Goal: Find specific fact: Find specific fact

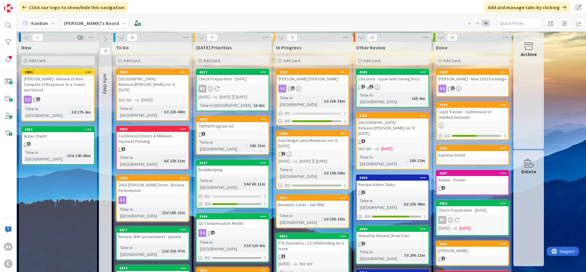
click at [224, 122] on div "TNFRW Program Ad" at bounding box center [232, 126] width 72 height 8
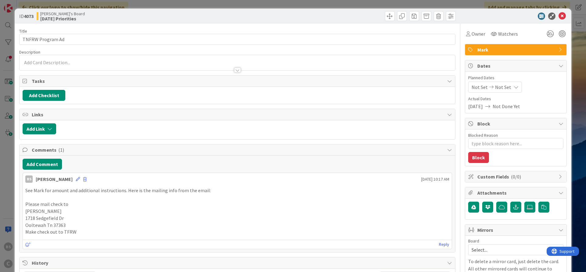
type textarea "x"
drag, startPoint x: 26, startPoint y: 212, endPoint x: 70, endPoint y: 224, distance: 46.3
click at [70, 224] on div "See Mark for amount and additional instructions. Here is the mailing info from …" at bounding box center [237, 211] width 424 height 49
copy div "[PERSON_NAME] 1718 Sedgefield Dr [PERSON_NAME] Tn 37363"
click at [236, 200] on p at bounding box center [237, 197] width 424 height 7
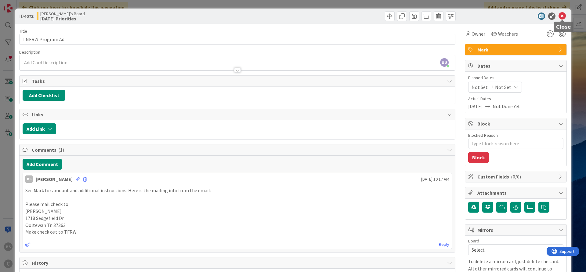
click at [559, 17] on icon at bounding box center [561, 16] width 7 height 7
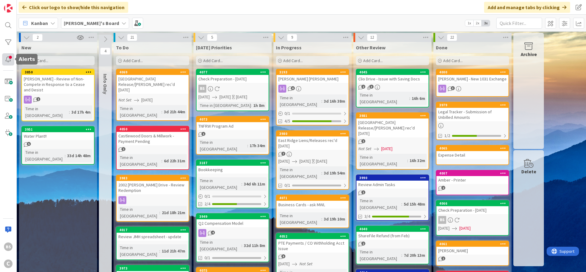
click at [10, 61] on div at bounding box center [8, 59] width 12 height 12
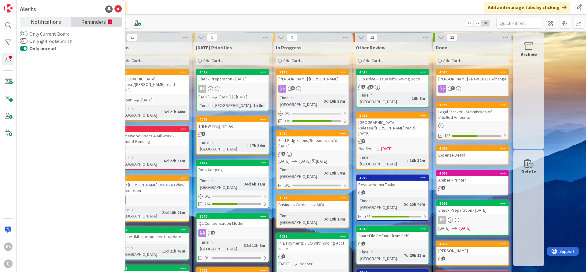
click at [85, 23] on span "Reminders" at bounding box center [93, 21] width 25 height 9
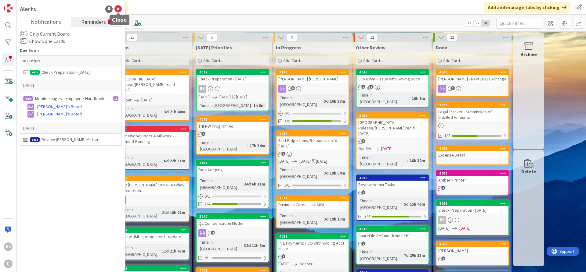
click at [118, 8] on icon at bounding box center [117, 8] width 7 height 7
